Goal: Complete application form

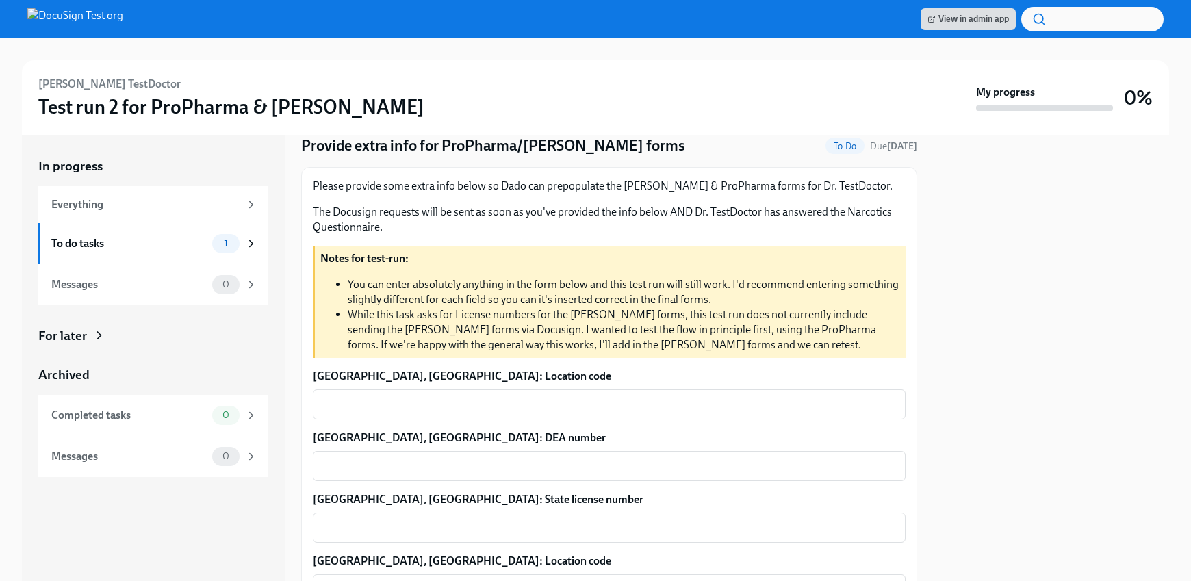
scroll to position [51, 0]
click at [517, 409] on textarea "Bloomington, IL: Location code" at bounding box center [609, 403] width 576 height 16
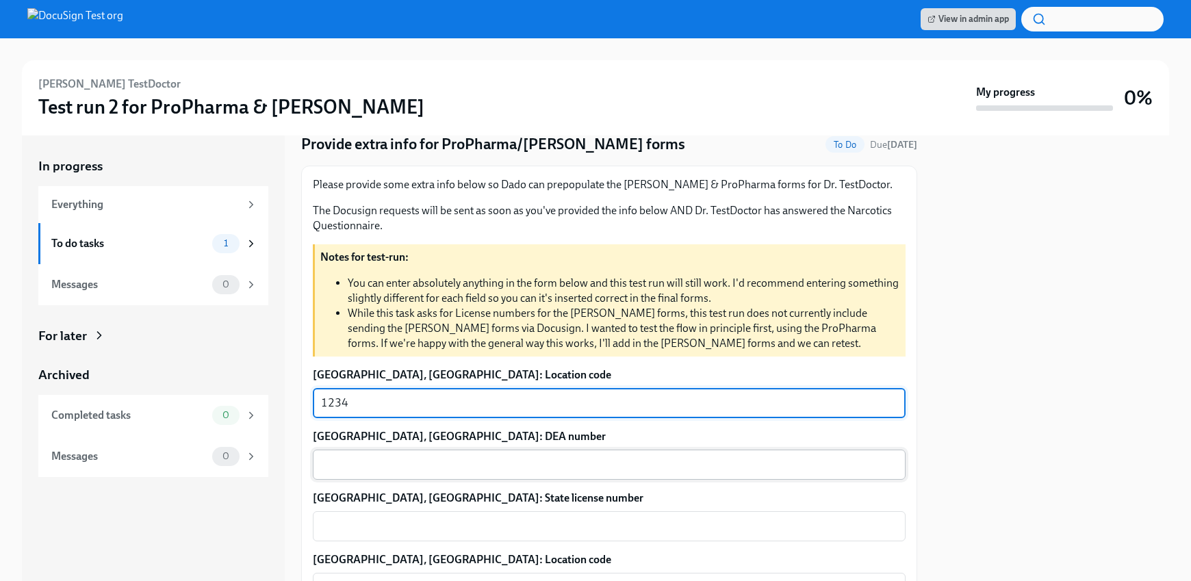
type textarea "1234"
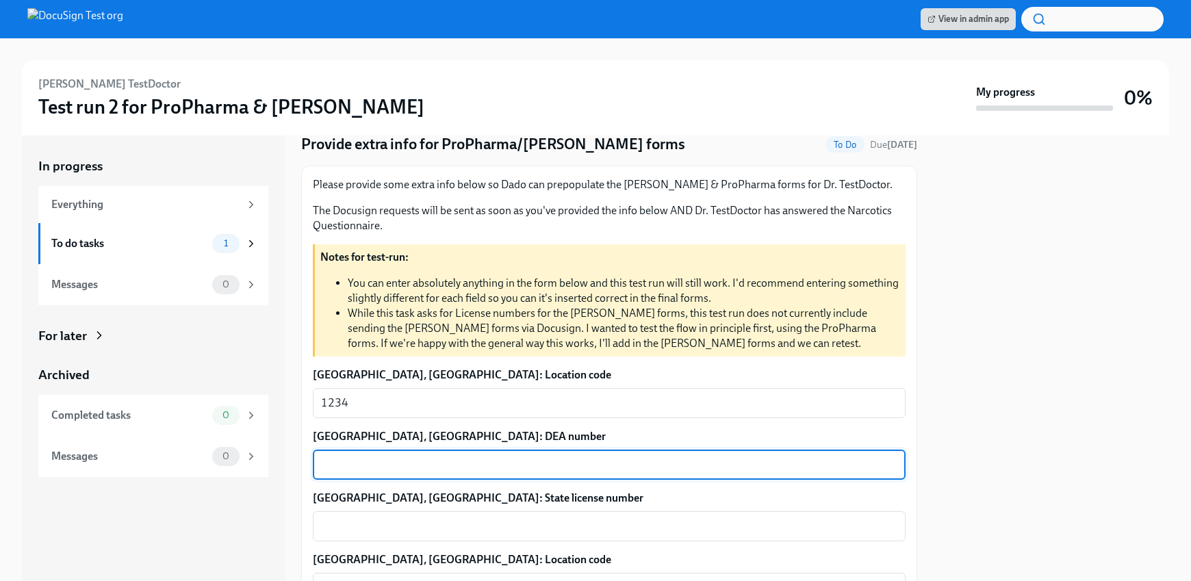
click at [455, 470] on textarea "Bloomington, IL: DEA number" at bounding box center [609, 464] width 576 height 16
type textarea "D1234"
click at [443, 526] on textarea "Bloomington, IL: State license number" at bounding box center [609, 526] width 576 height 16
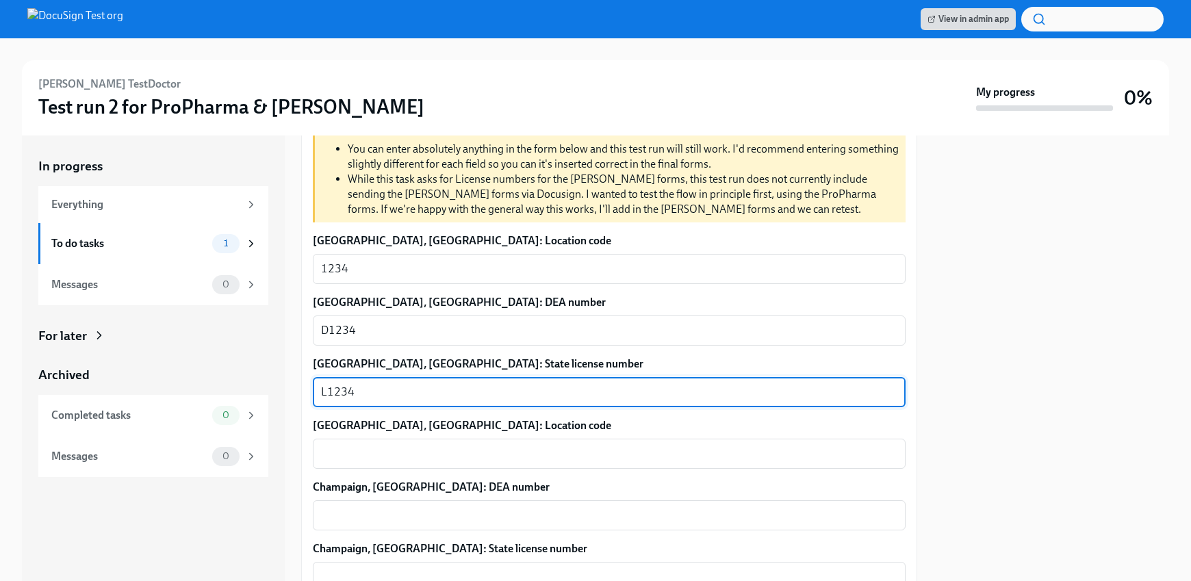
scroll to position [222, 0]
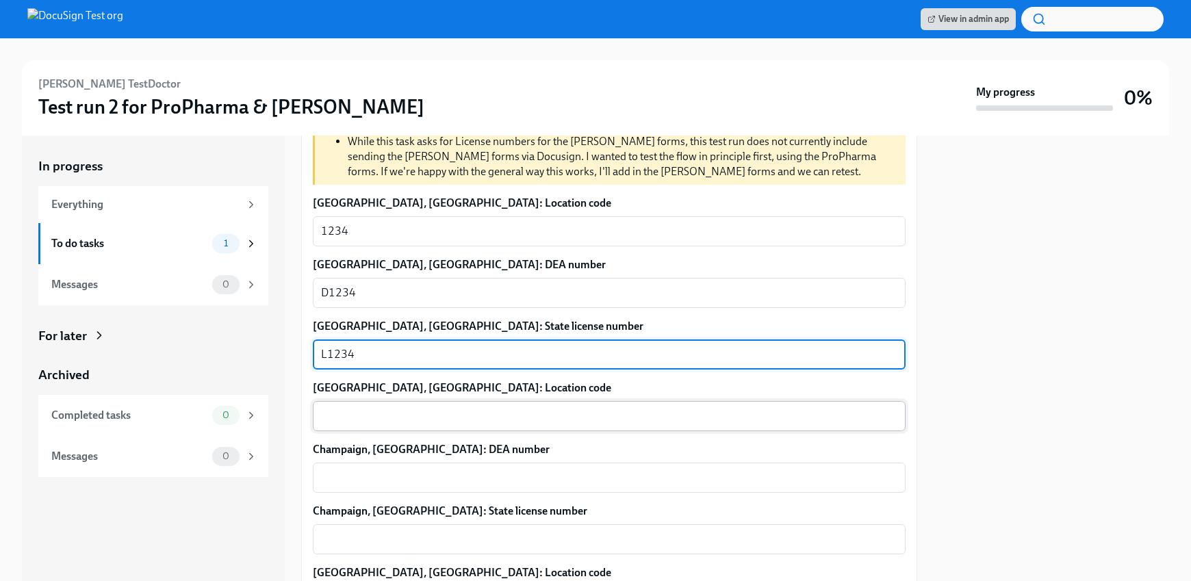
type textarea "L1234"
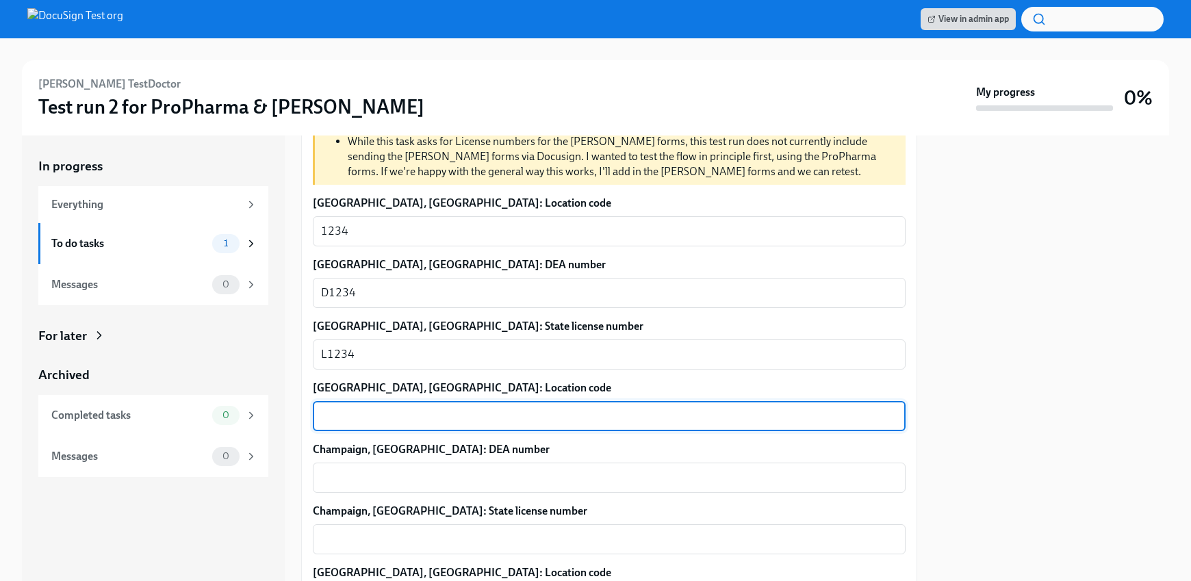
click at [383, 409] on textarea "Champaign, IL: Location code" at bounding box center [609, 416] width 576 height 16
type textarea "2345"
click at [380, 476] on textarea "Champaign, IL: DEA number" at bounding box center [609, 477] width 576 height 16
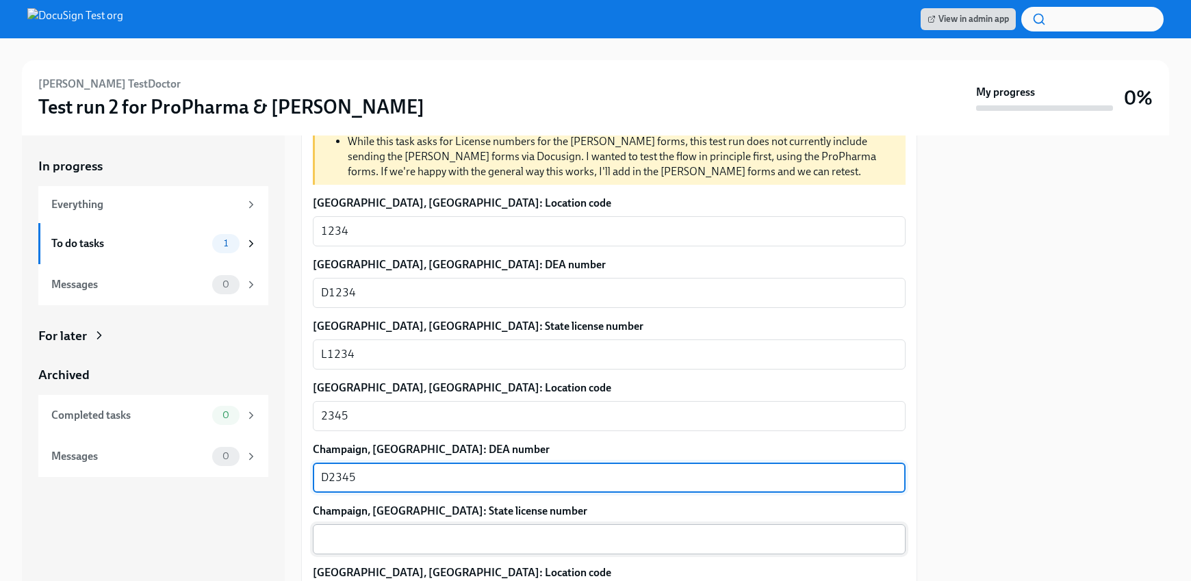
type textarea "D2345"
click at [397, 550] on div "x ​" at bounding box center [609, 539] width 593 height 30
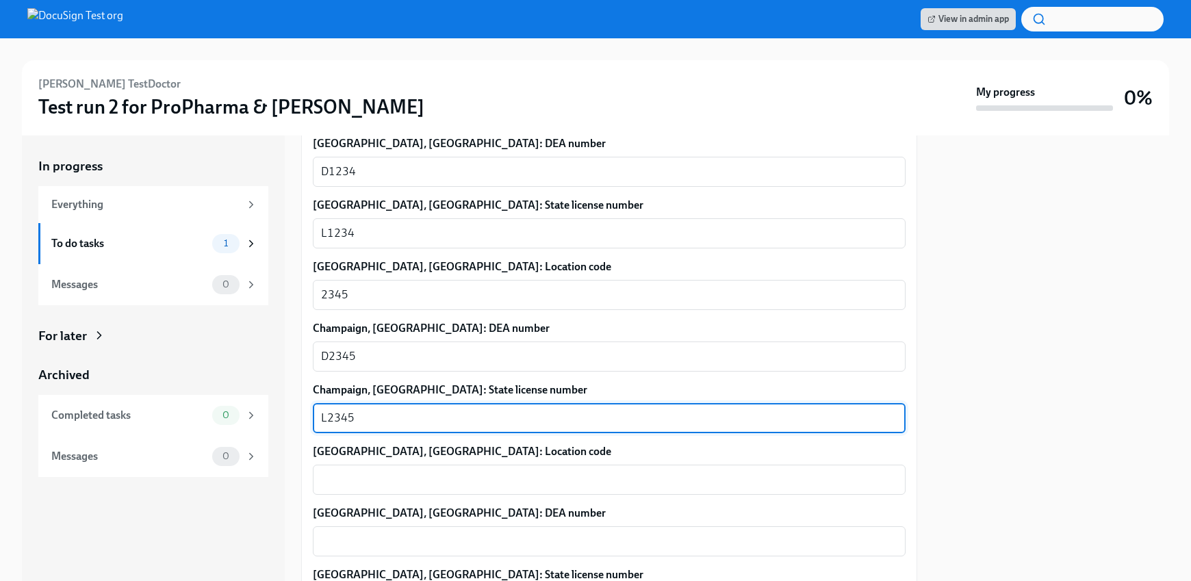
scroll to position [370, 0]
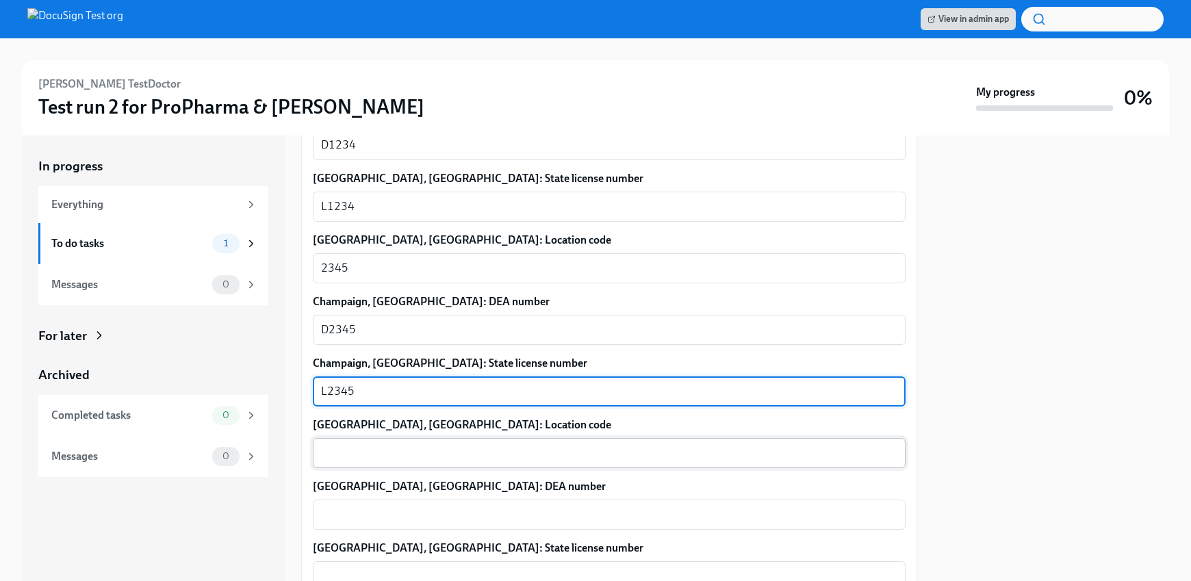
type textarea "L2345"
click at [380, 454] on textarea "Danville, IL: Location code" at bounding box center [609, 453] width 576 height 16
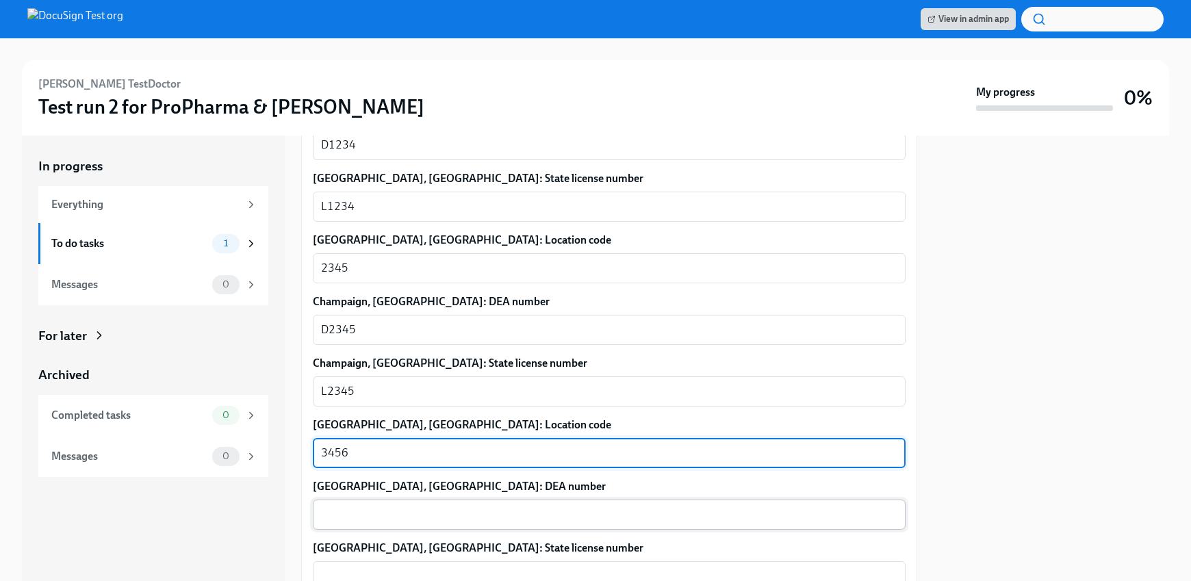
type textarea "3456"
click at [372, 523] on div "x ​" at bounding box center [609, 515] width 593 height 30
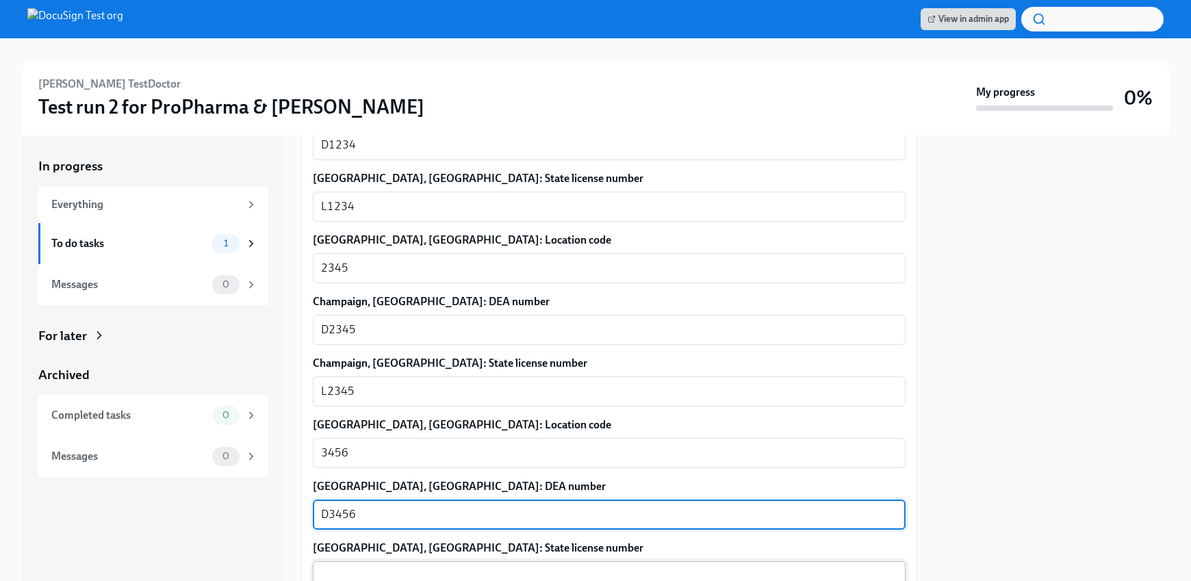
type textarea "D3456"
click at [361, 566] on div "x ​" at bounding box center [609, 576] width 593 height 30
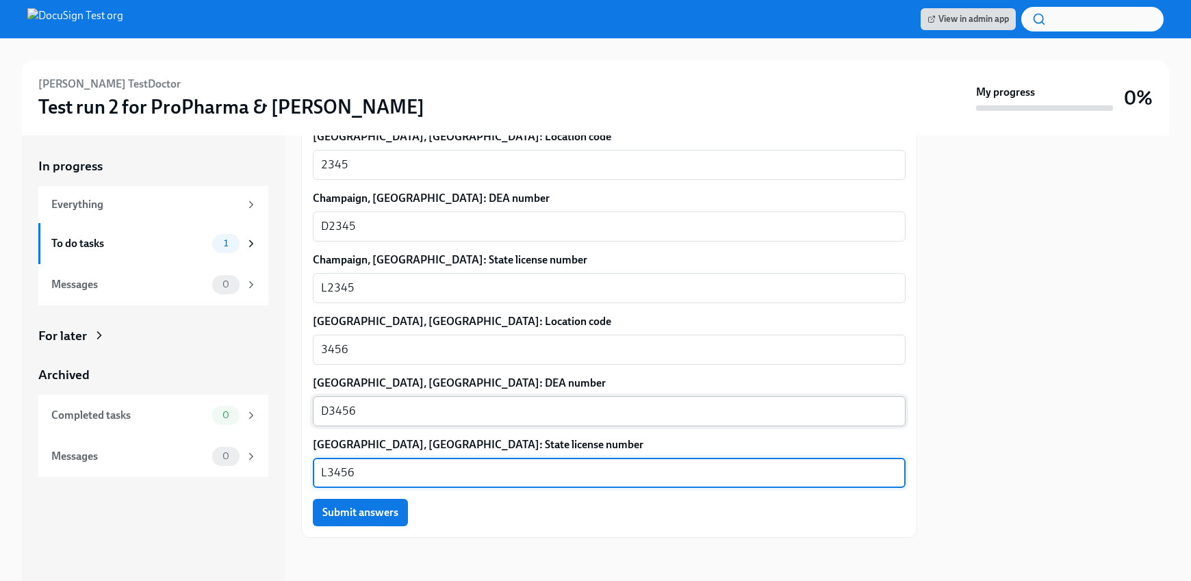
scroll to position [473, 0]
type textarea "L3456"
click at [360, 517] on span "Submit answers" at bounding box center [360, 513] width 76 height 14
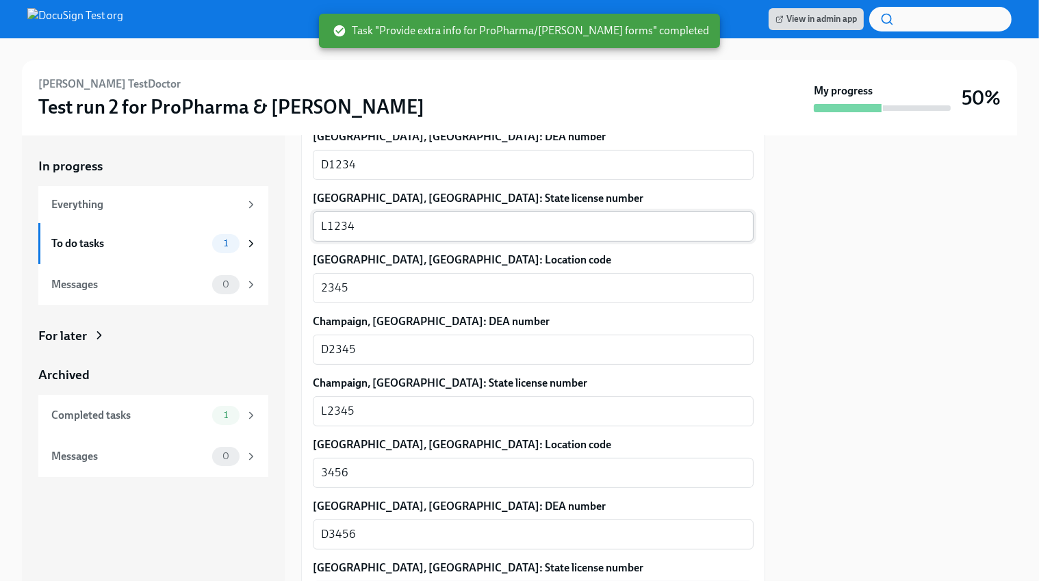
scroll to position [496, 0]
